Goal: Task Accomplishment & Management: Use online tool/utility

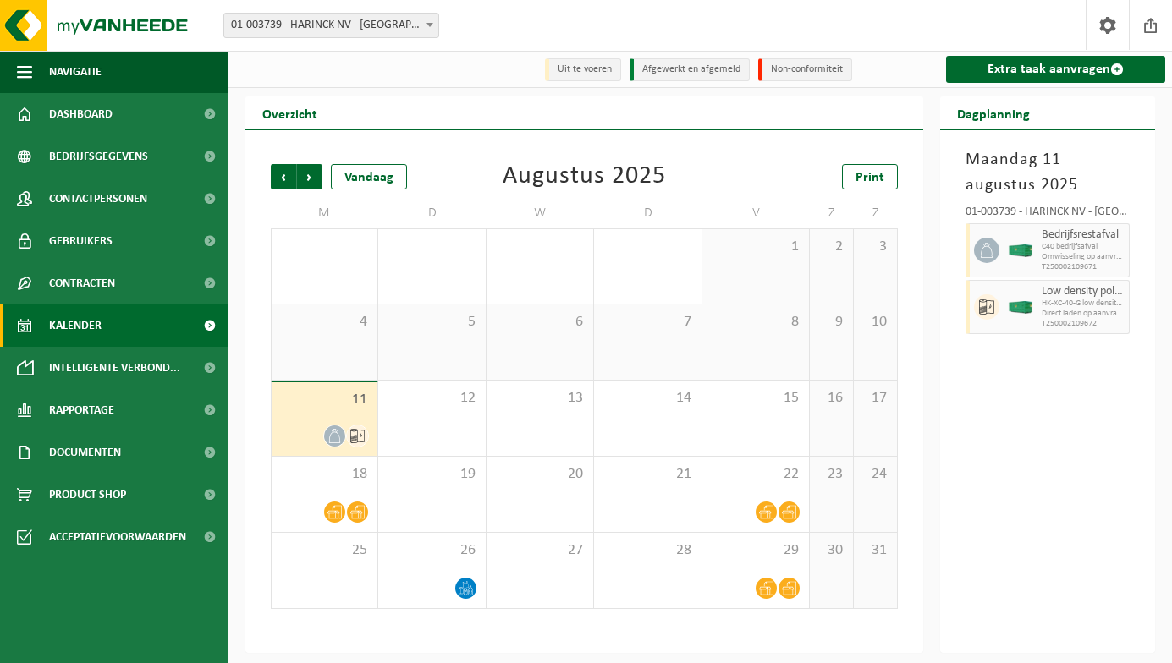
click at [357, 437] on icon at bounding box center [357, 436] width 14 height 14
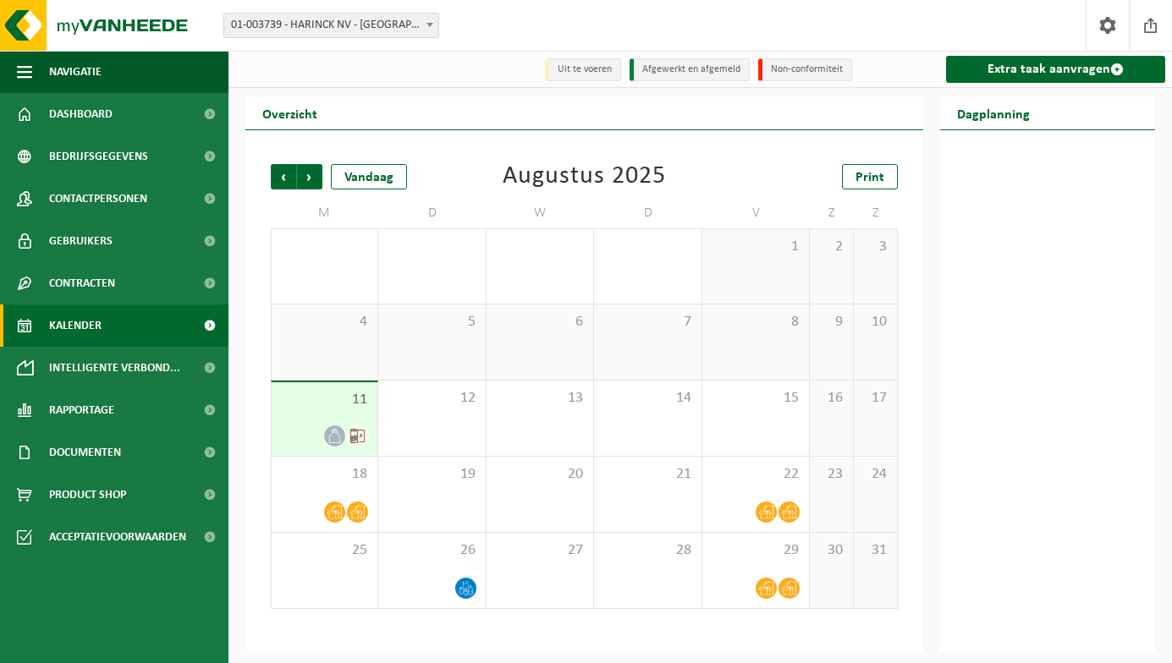
click at [357, 437] on icon at bounding box center [357, 436] width 14 height 14
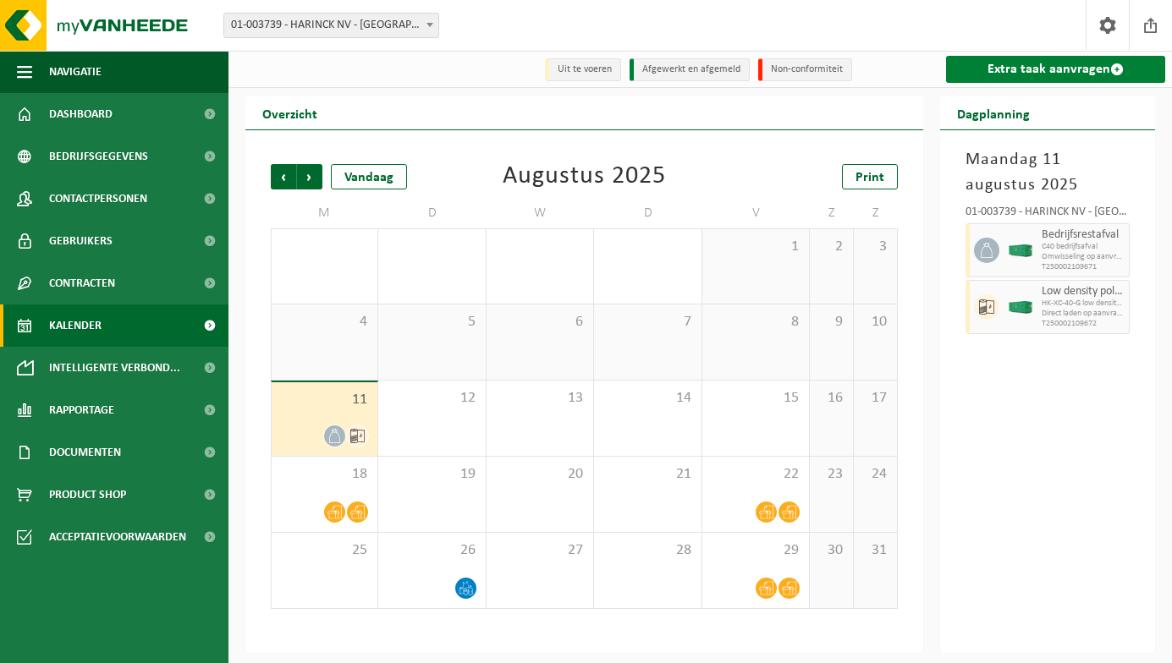
click at [1009, 73] on link "Extra taak aanvragen" at bounding box center [1055, 69] width 219 height 27
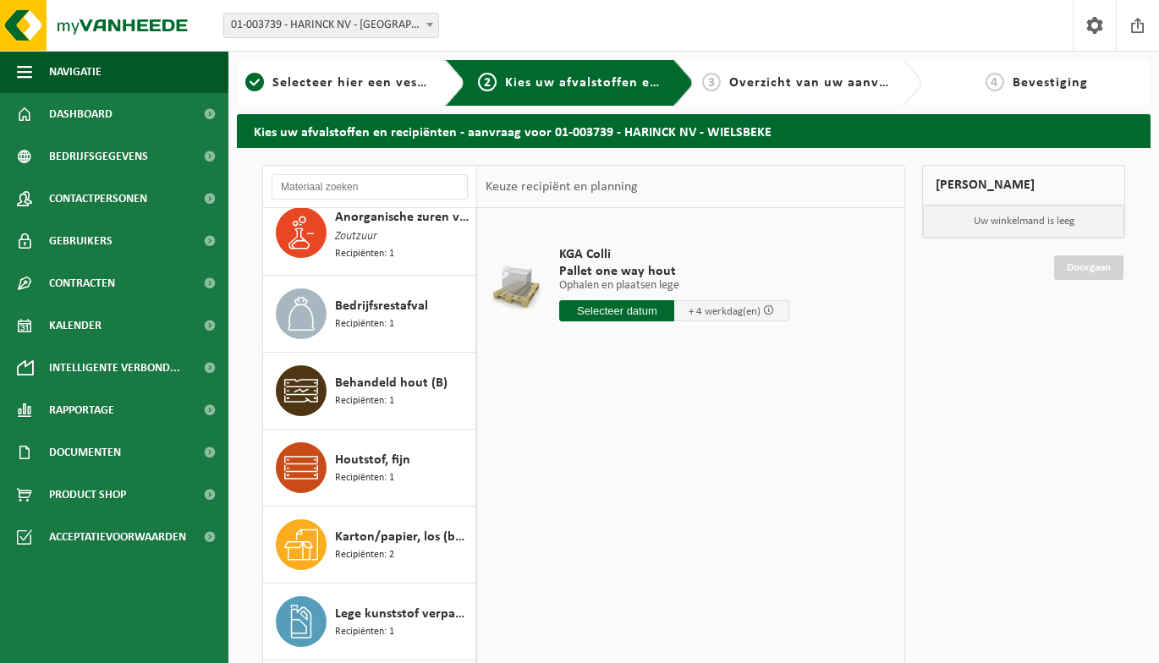
scroll to position [96, 0]
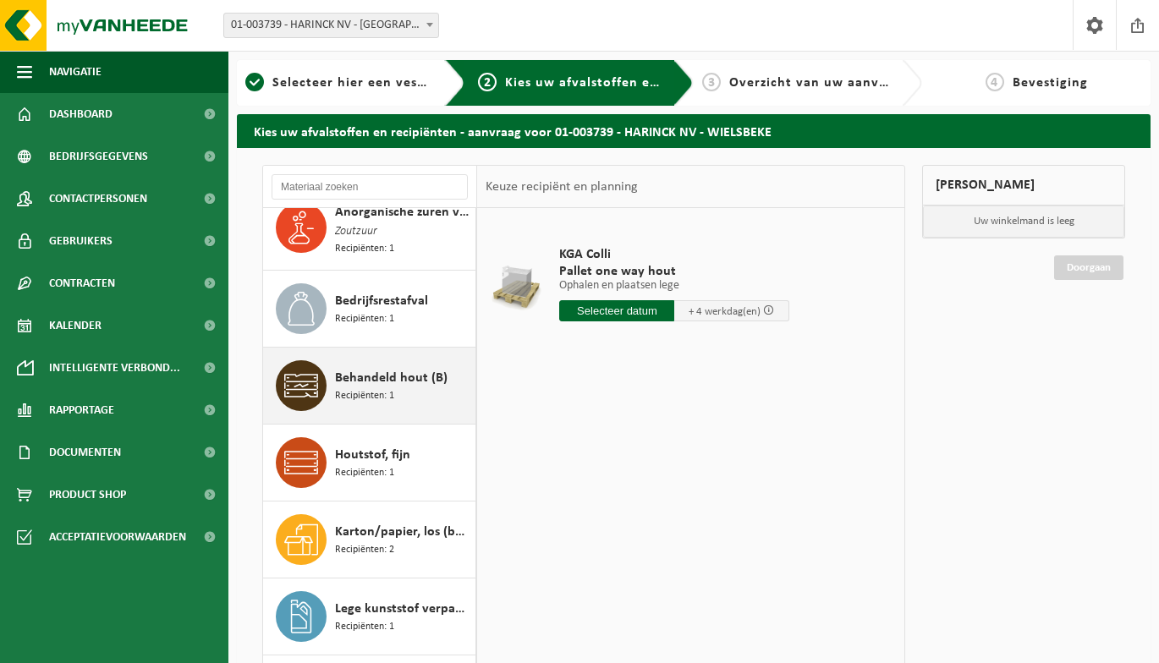
click at [351, 388] on span "Recipiënten: 1" at bounding box center [364, 396] width 59 height 16
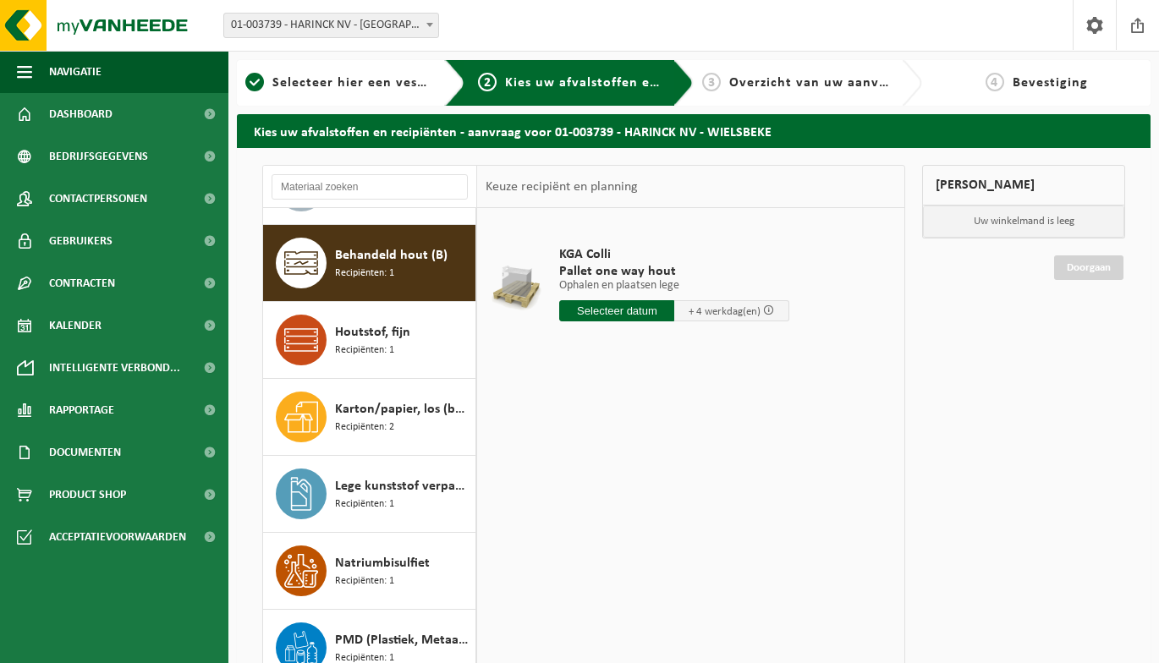
scroll to position [233, 0]
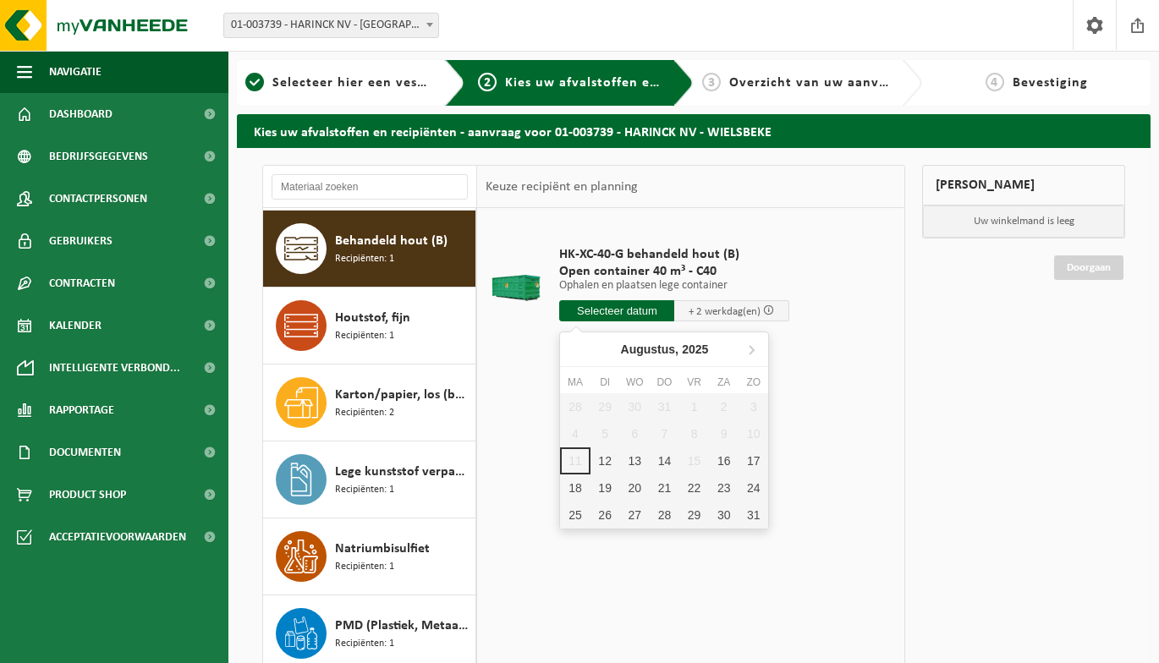
click at [652, 303] on input "text" at bounding box center [616, 310] width 115 height 21
click at [601, 459] on div "12" at bounding box center [605, 461] width 30 height 27
type input "Van 2025-08-12"
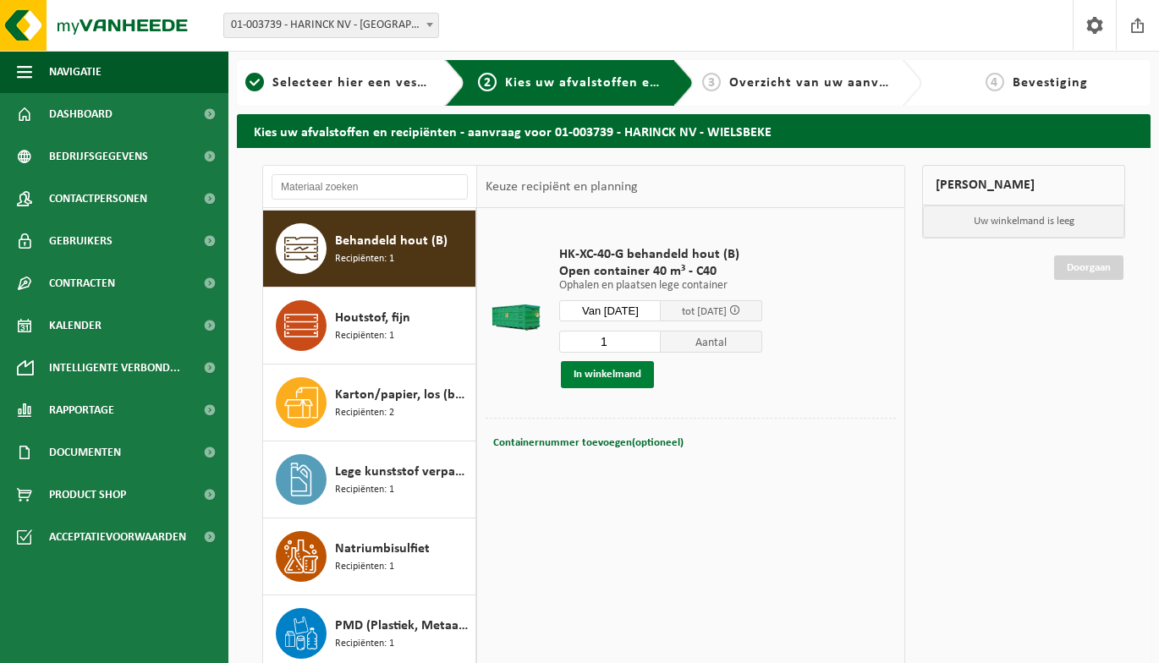
click at [624, 380] on button "In winkelmand" at bounding box center [607, 374] width 93 height 27
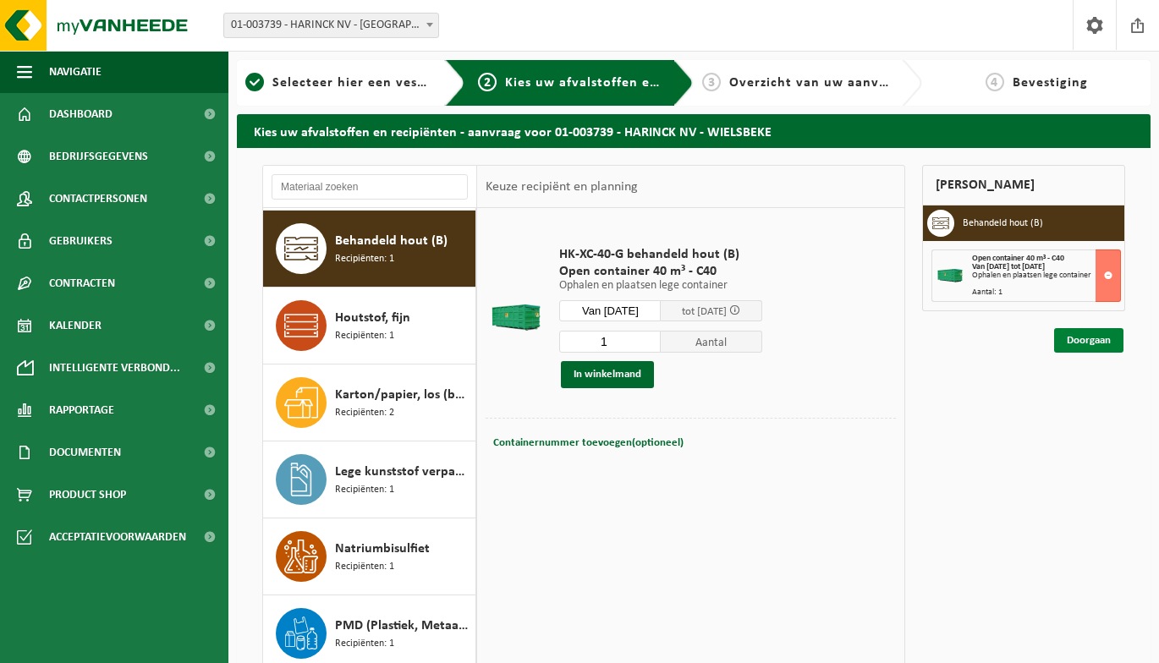
click at [1101, 337] on link "Doorgaan" at bounding box center [1088, 340] width 69 height 25
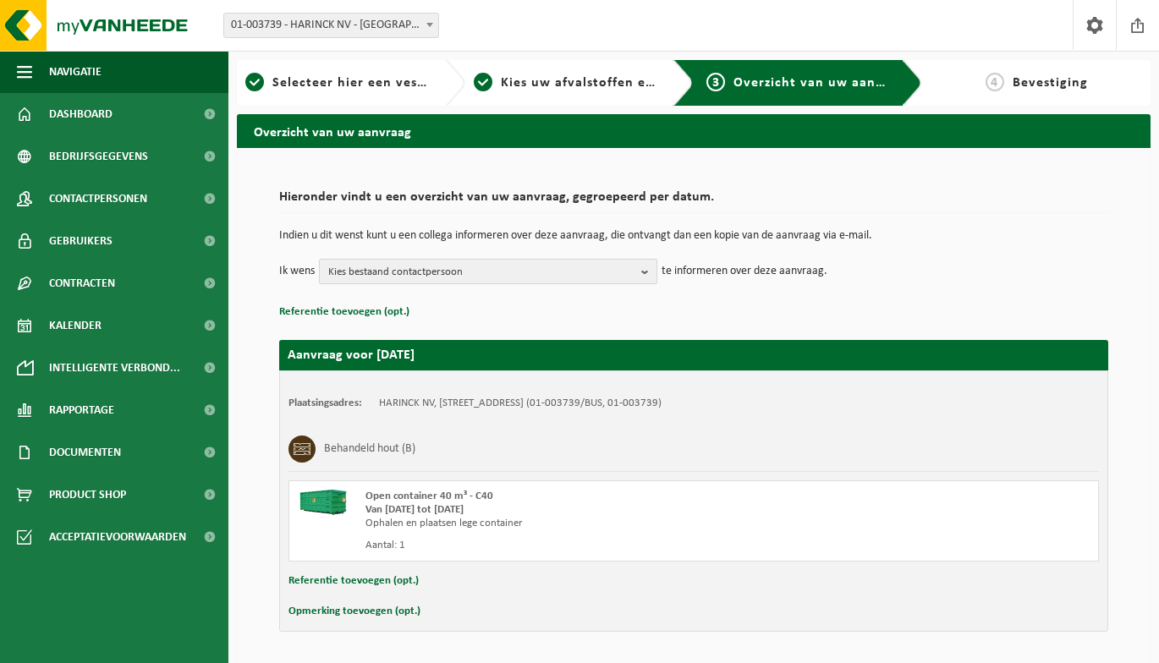
click at [647, 271] on b "button" at bounding box center [648, 272] width 15 height 24
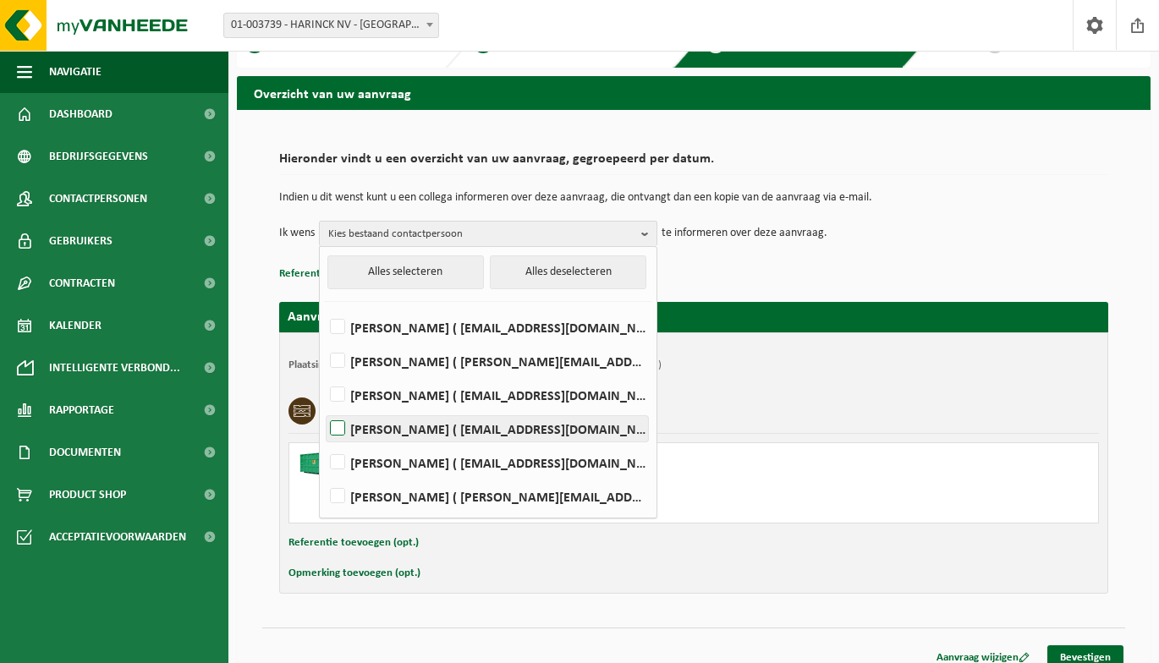
scroll to position [54, 0]
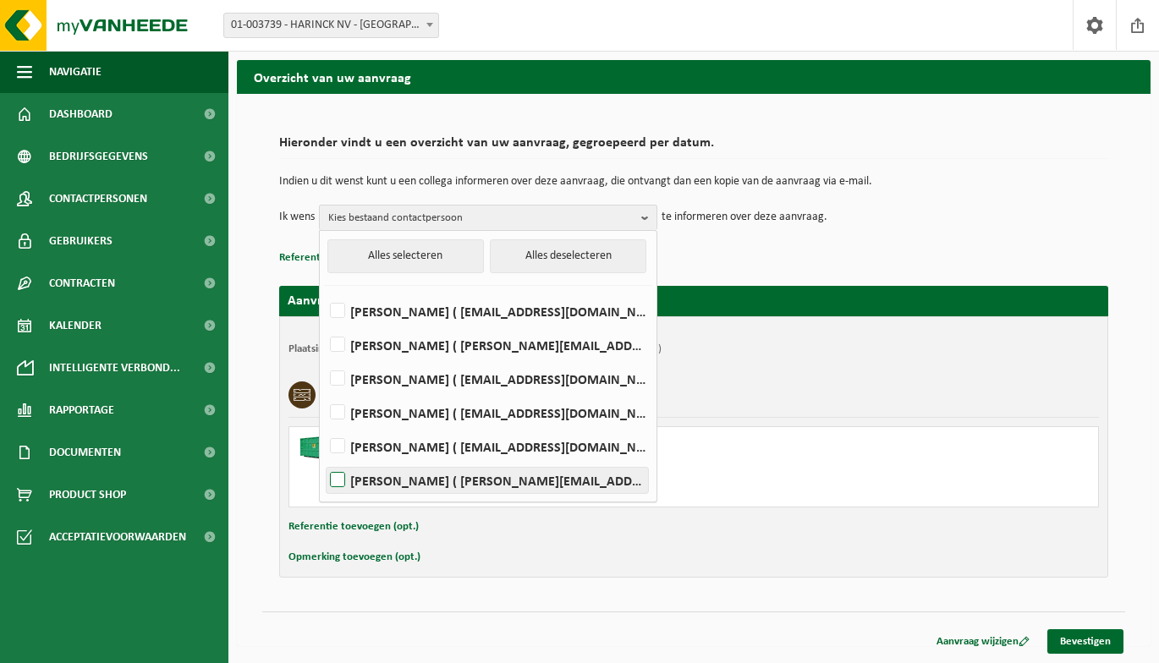
click at [522, 486] on label "[PERSON_NAME] ( [PERSON_NAME][EMAIL_ADDRESS][DOMAIN_NAME] )" at bounding box center [487, 480] width 321 height 25
click at [324, 459] on input "[PERSON_NAME] ( [PERSON_NAME][EMAIL_ADDRESS][DOMAIN_NAME] )" at bounding box center [323, 459] width 1 height 1
checkbox input "true"
click at [532, 563] on div "Opmerking toevoegen (opt.)" at bounding box center [693, 557] width 810 height 22
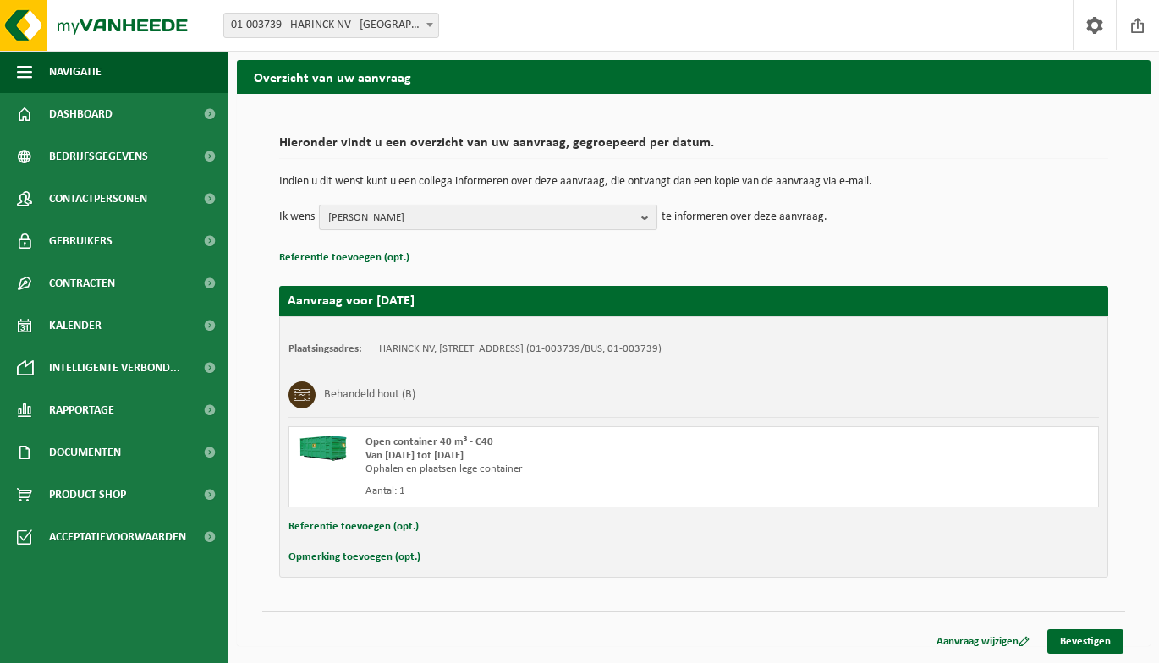
click at [645, 217] on b "button" at bounding box center [648, 218] width 15 height 24
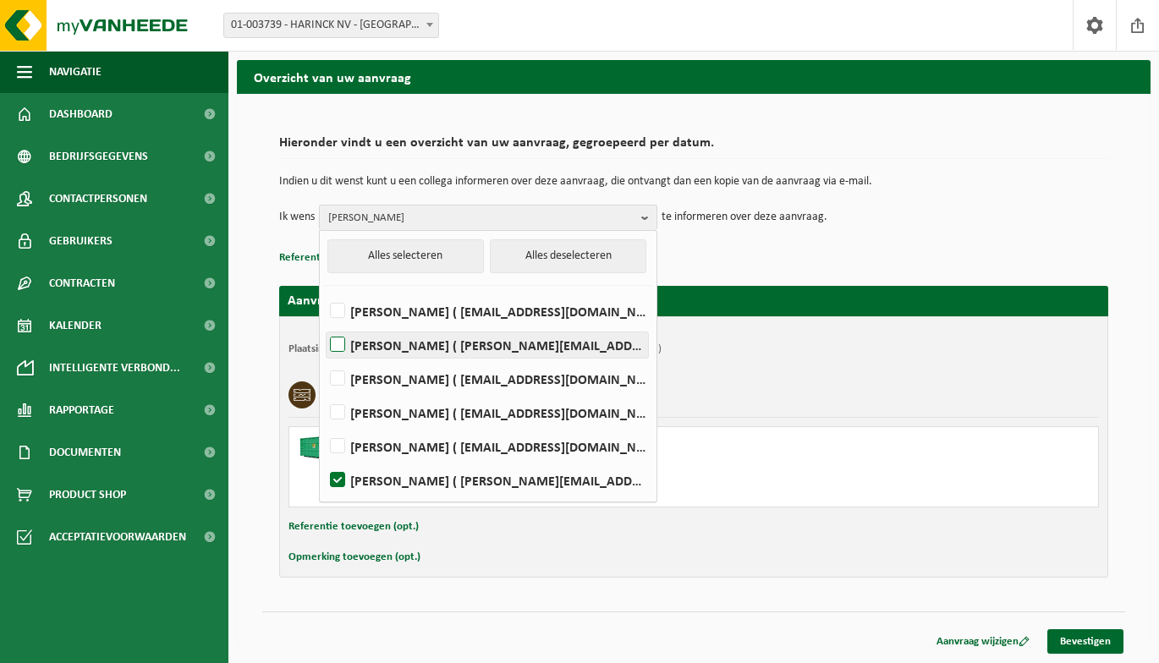
click at [594, 344] on label "Franck De Munster ( franck.demunster@harinck.be )" at bounding box center [487, 344] width 321 height 25
click at [324, 324] on input "Franck De Munster ( franck.demunster@harinck.be )" at bounding box center [323, 323] width 1 height 1
checkbox input "true"
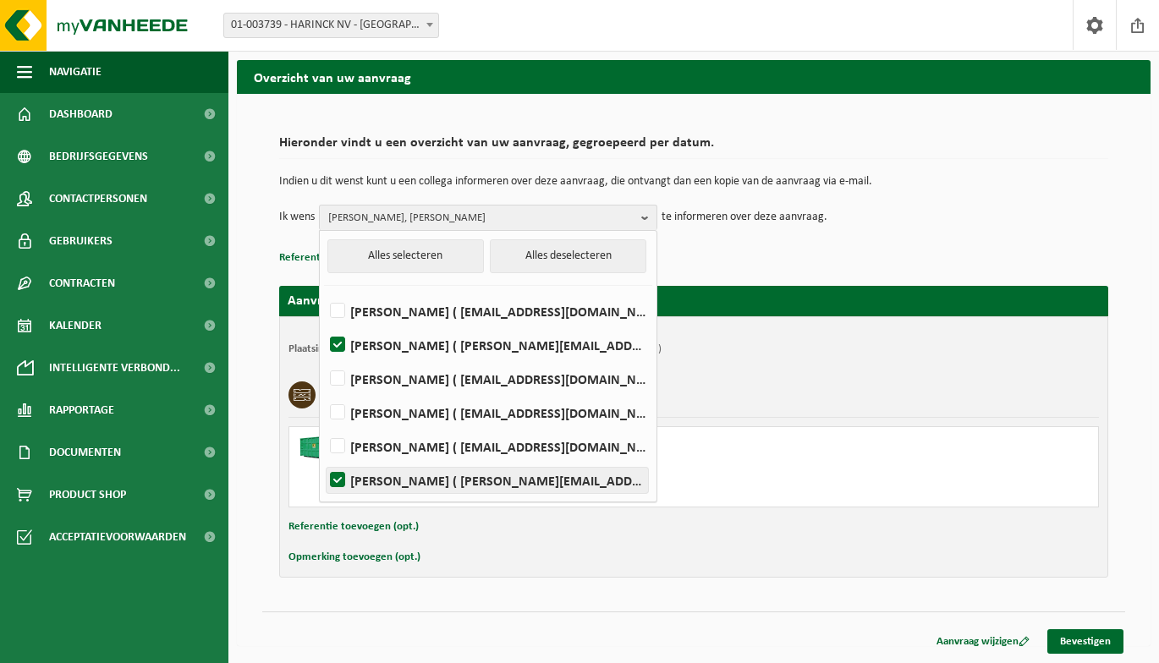
click at [343, 478] on label "LINDA VLAMYNCK ( linda@harinck.be )" at bounding box center [487, 480] width 321 height 25
click at [324, 459] on input "LINDA VLAMYNCK ( linda@harinck.be )" at bounding box center [323, 459] width 1 height 1
checkbox input "false"
click at [509, 569] on div "Plaatsingsadres: HARINCK NV, 8710 WIELSBEKE, HEIRWEG 95 (01-003739/BUS, 01-0037…" at bounding box center [693, 446] width 829 height 261
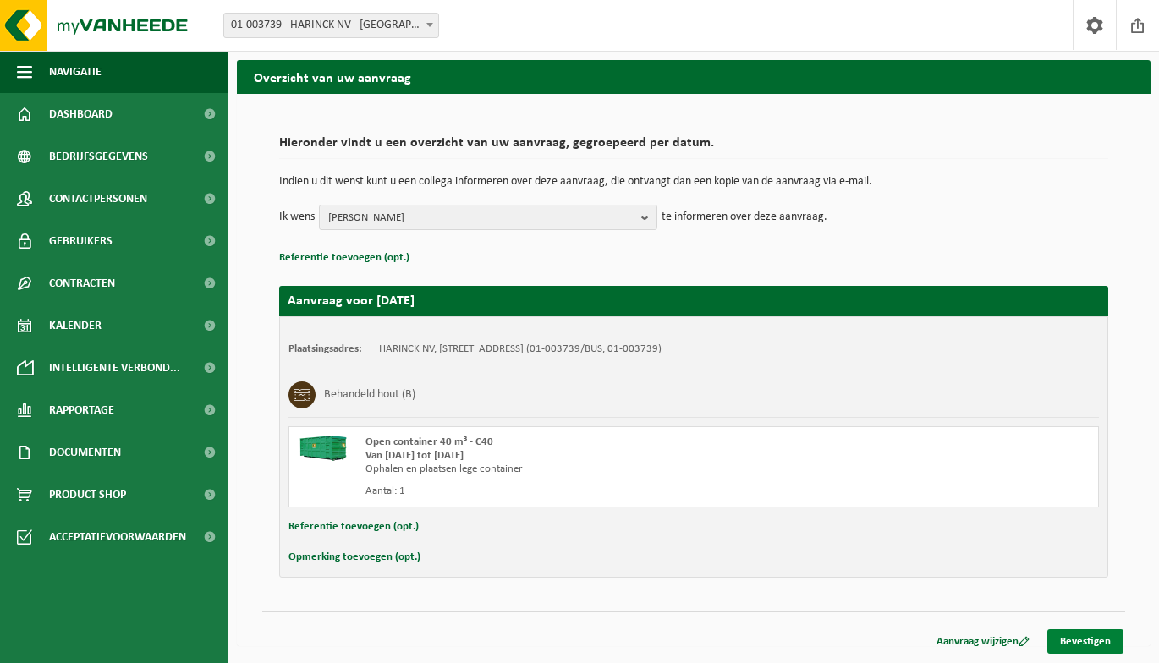
click at [1079, 634] on link "Bevestigen" at bounding box center [1085, 641] width 76 height 25
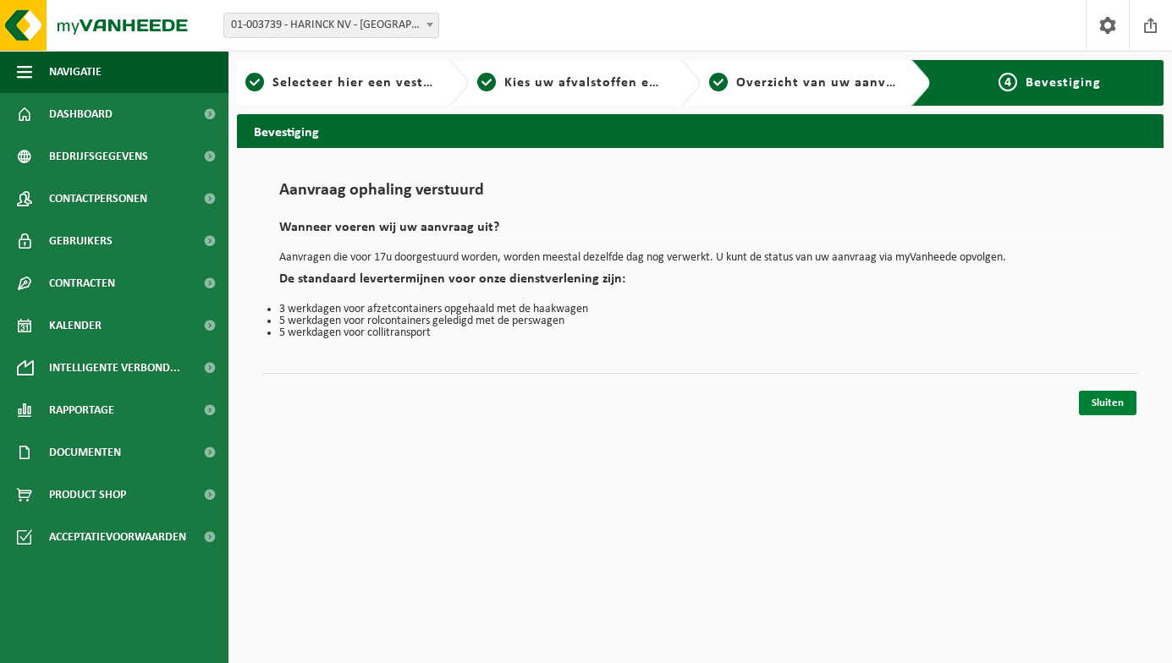
click at [1104, 402] on link "Sluiten" at bounding box center [1108, 403] width 58 height 25
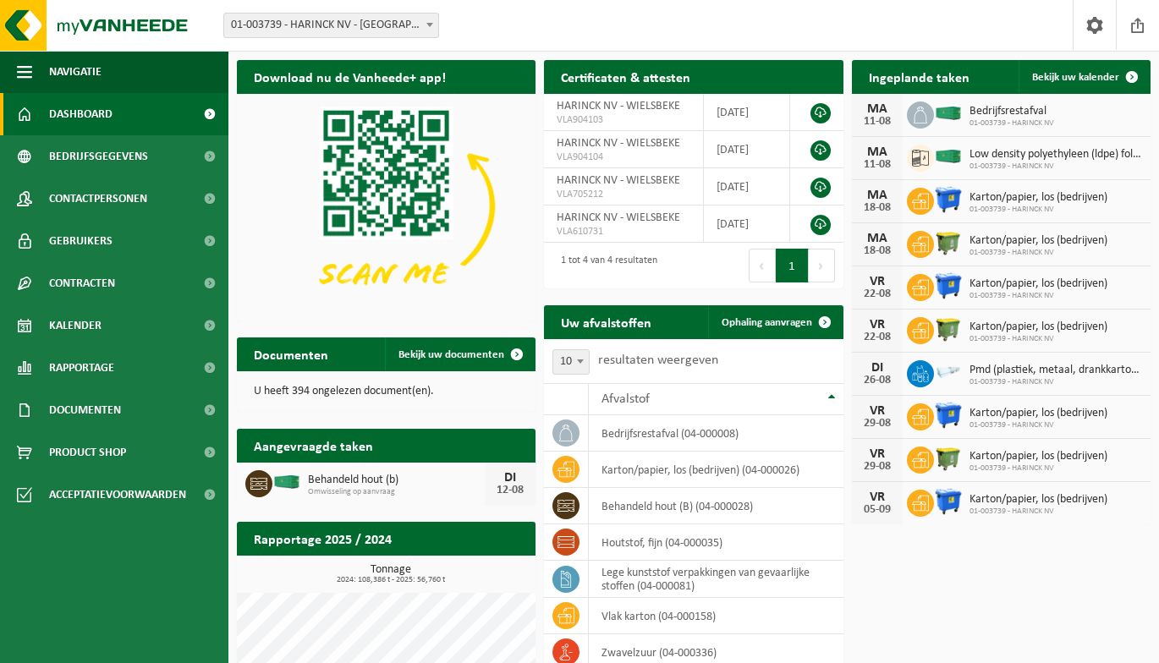
click at [74, 125] on span "Dashboard" at bounding box center [80, 114] width 63 height 42
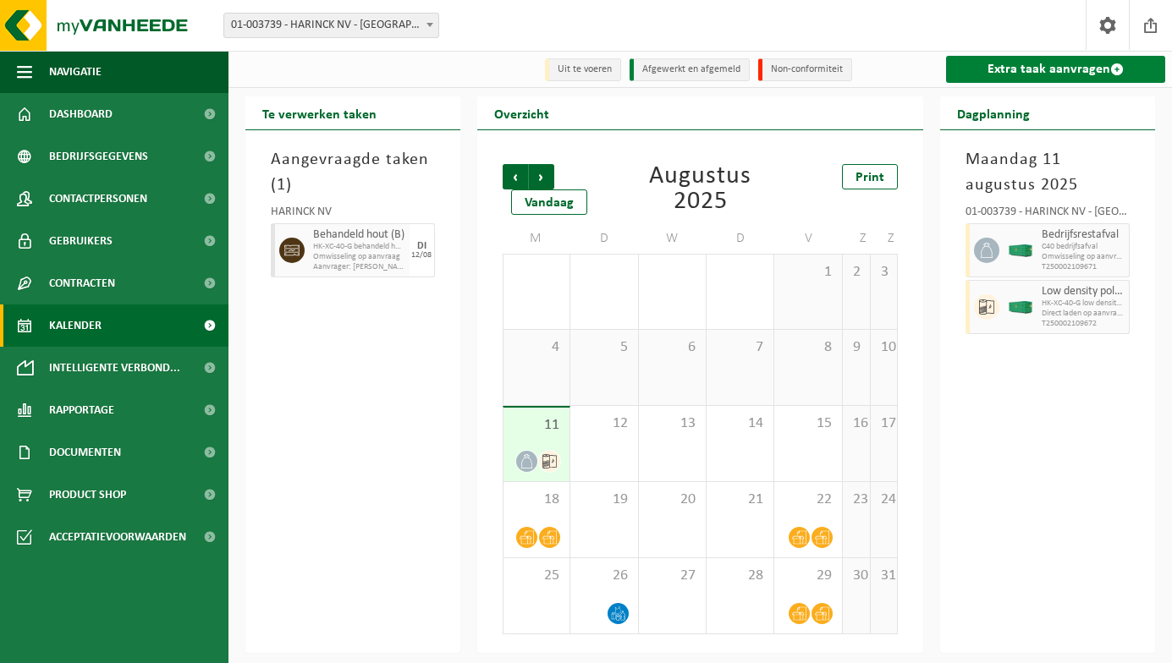
click at [975, 74] on link "Extra taak aanvragen" at bounding box center [1055, 69] width 219 height 27
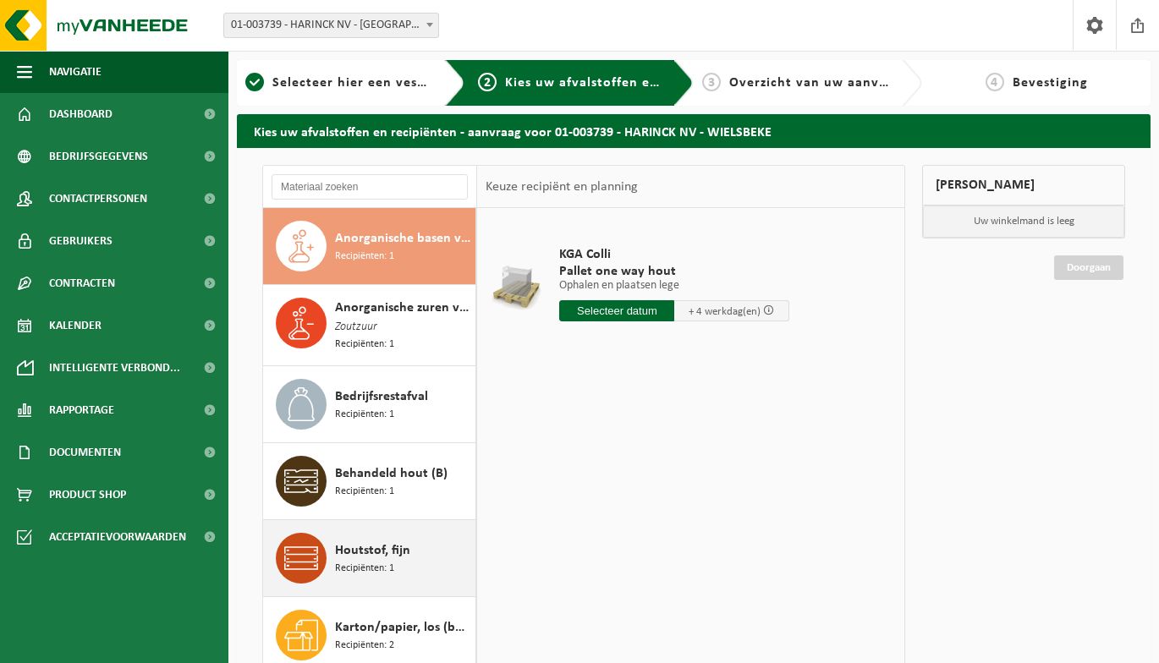
click at [387, 556] on span "Houtstof, fijn" at bounding box center [372, 551] width 75 height 20
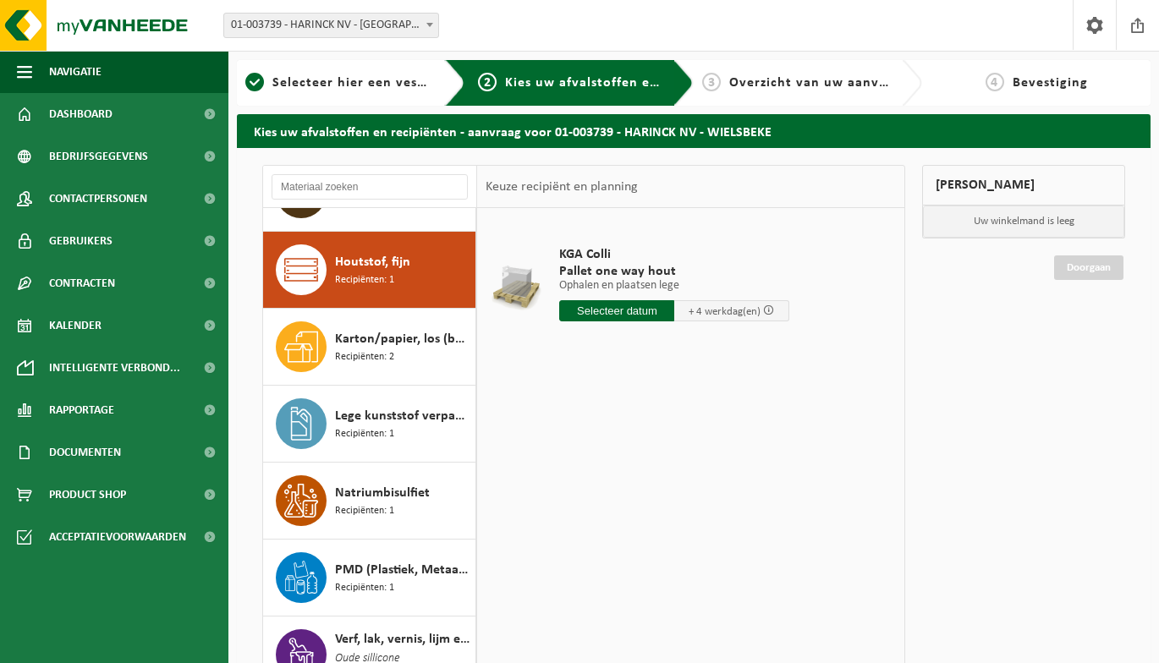
scroll to position [310, 0]
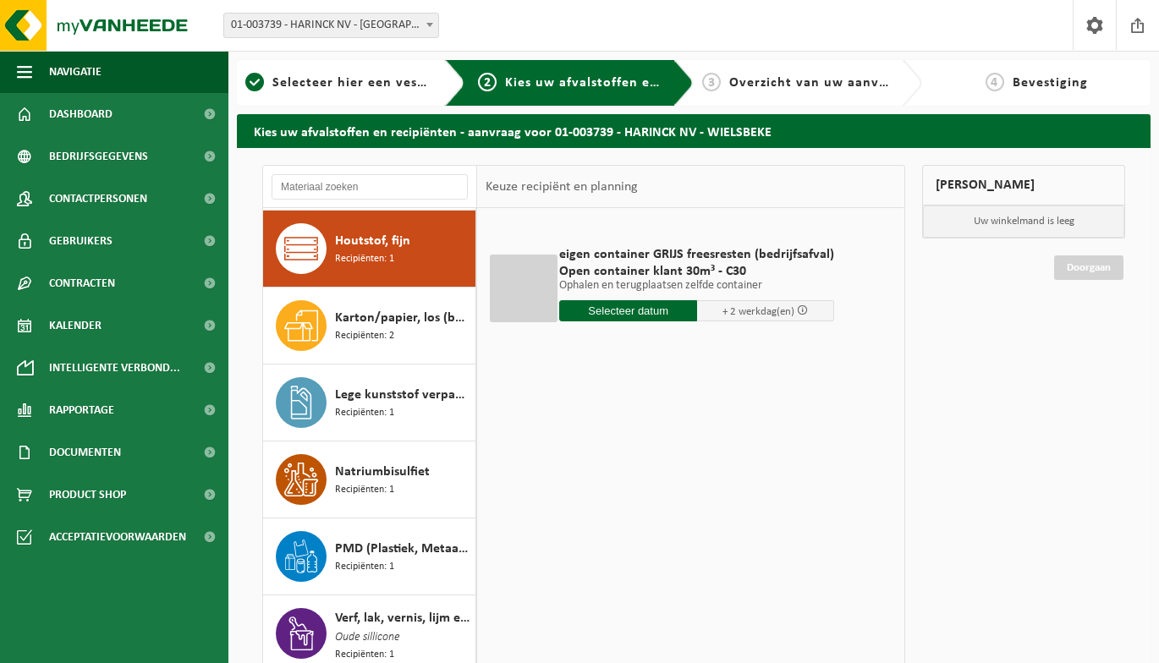
click at [623, 302] on input "text" at bounding box center [628, 310] width 138 height 21
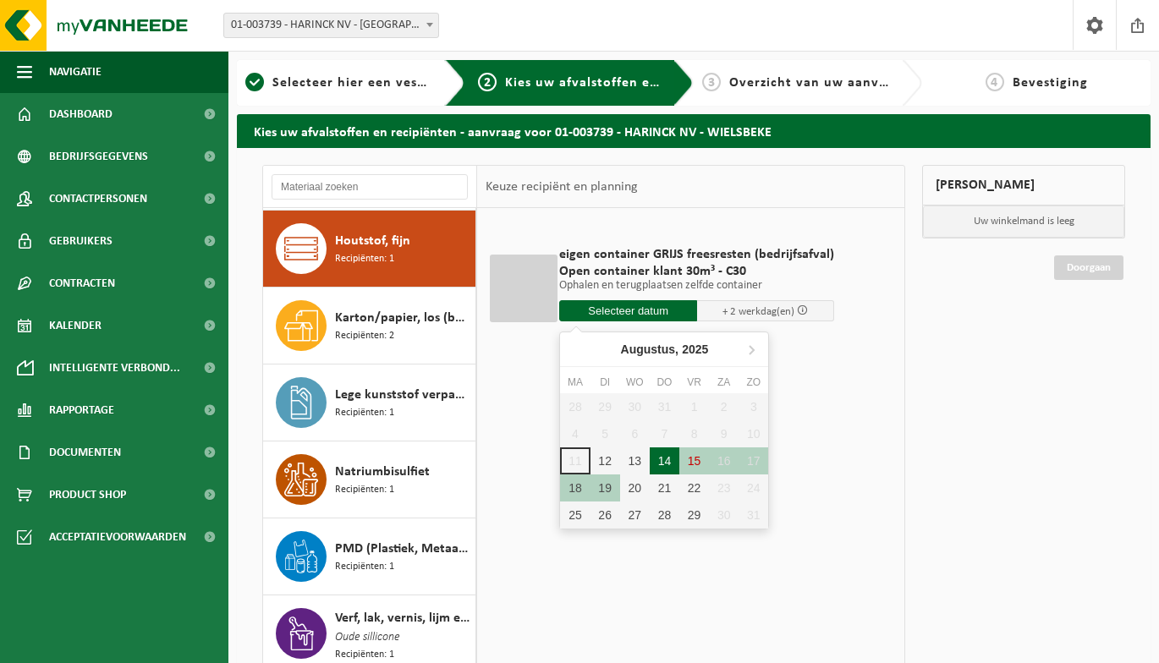
click at [673, 464] on div "14" at bounding box center [665, 461] width 30 height 27
type input "Van 2025-08-14"
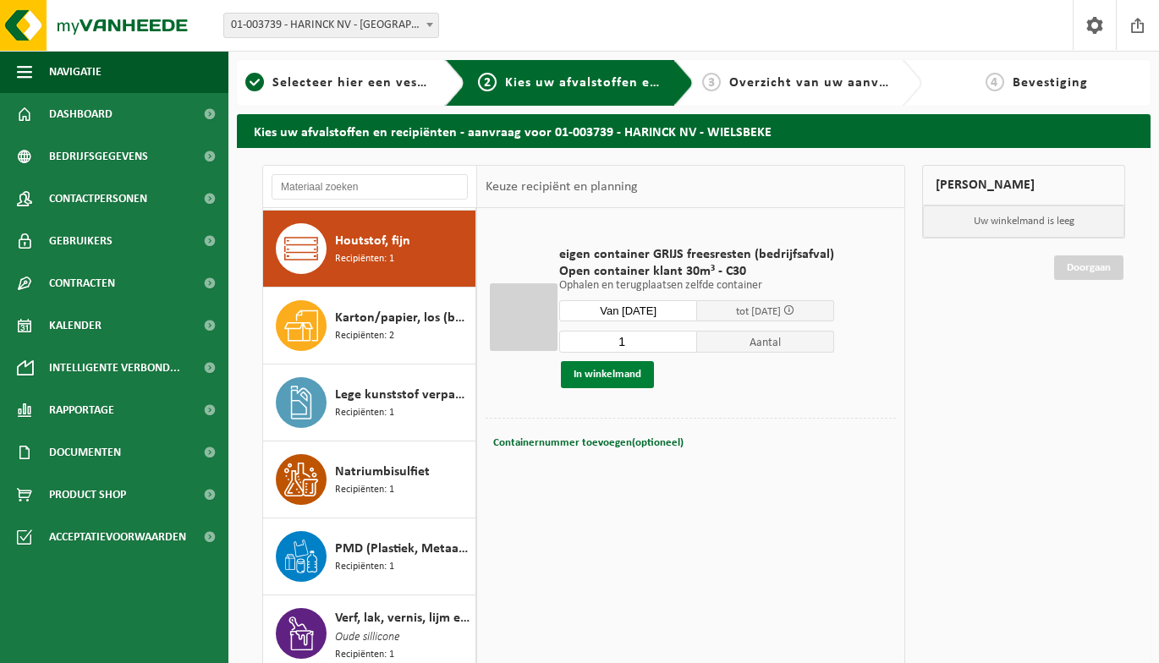
click at [626, 368] on button "In winkelmand" at bounding box center [607, 374] width 93 height 27
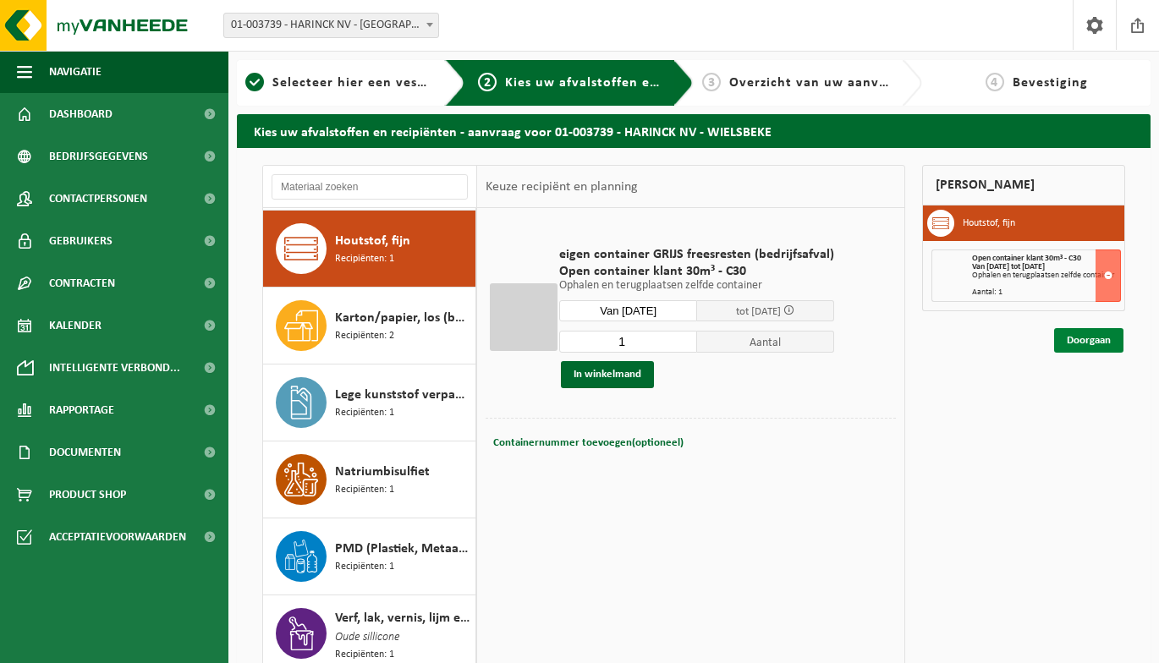
click at [1107, 340] on link "Doorgaan" at bounding box center [1088, 340] width 69 height 25
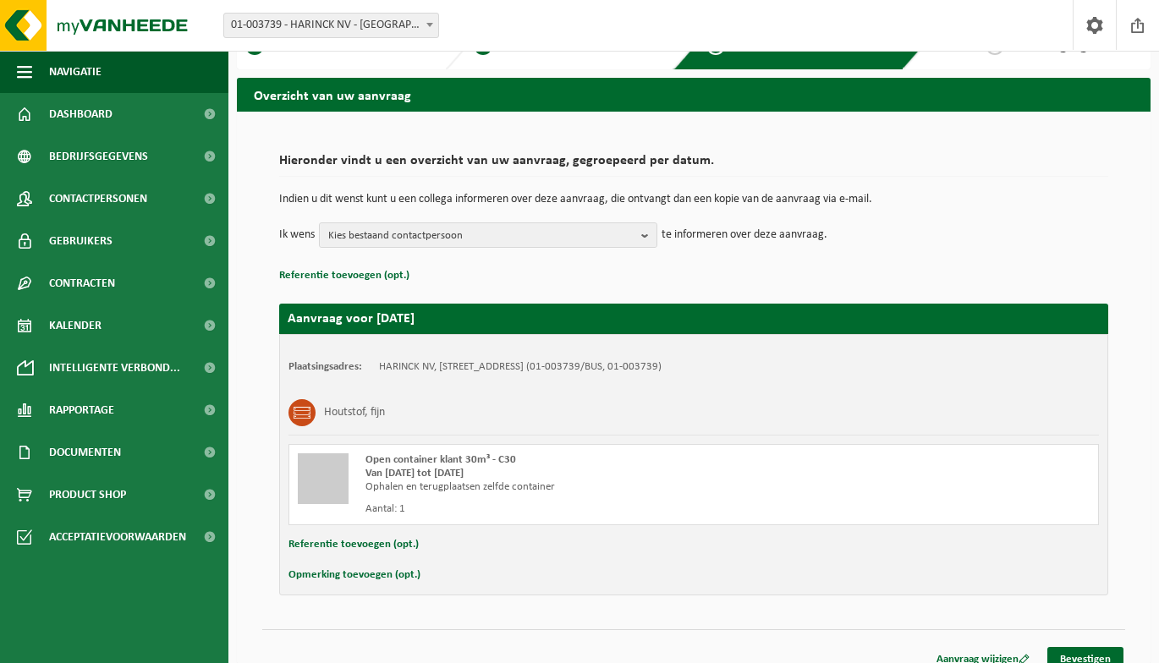
scroll to position [54, 0]
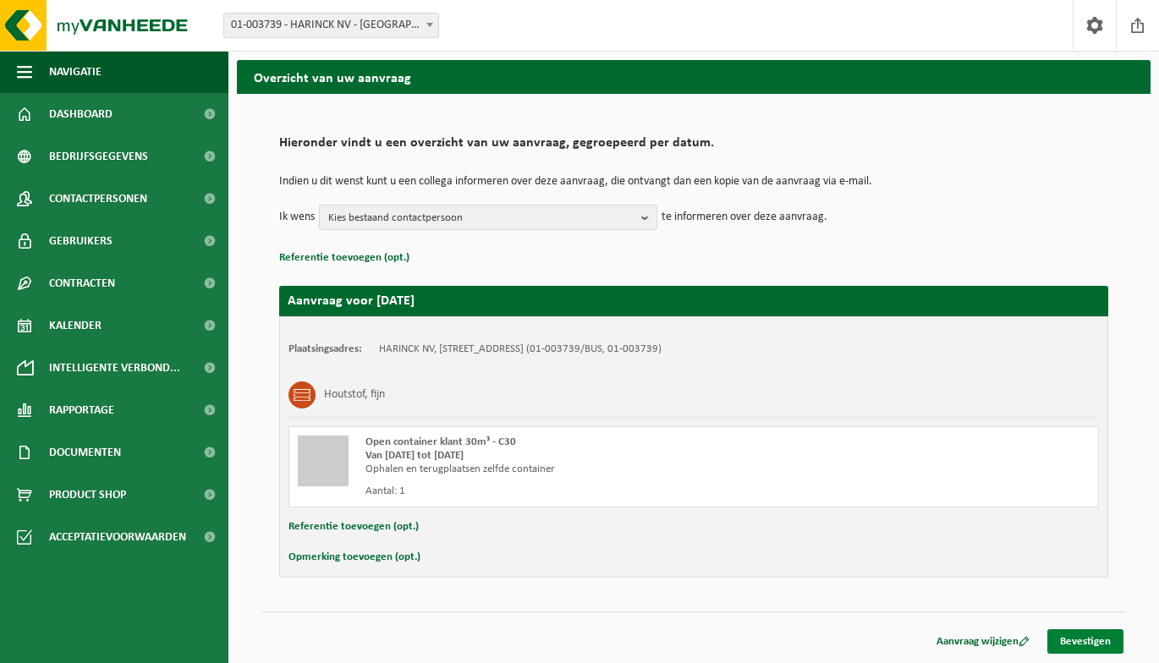
click at [1071, 639] on link "Bevestigen" at bounding box center [1085, 641] width 76 height 25
